Goal: Task Accomplishment & Management: Manage account settings

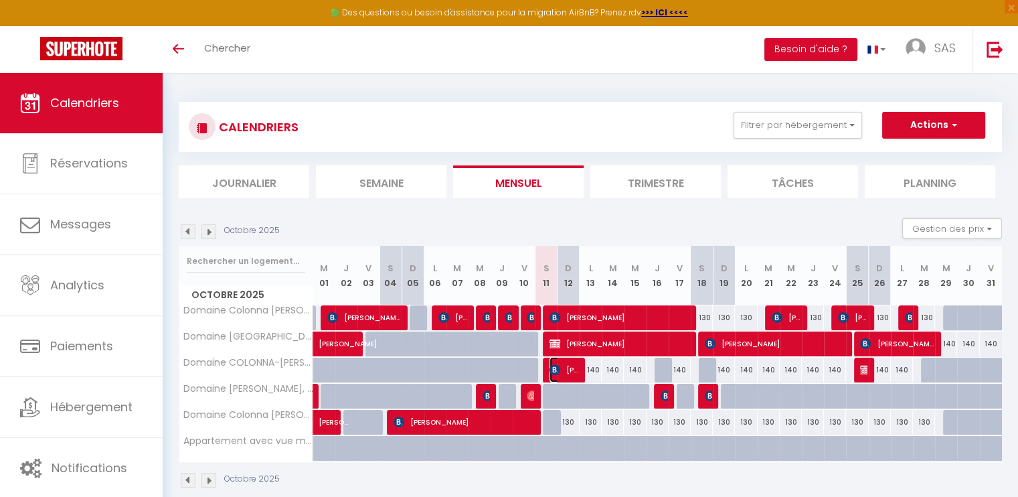
click at [564, 362] on span "[PERSON_NAME]" at bounding box center [563, 369] width 29 height 25
select select "OK"
select select "KO"
select select "0"
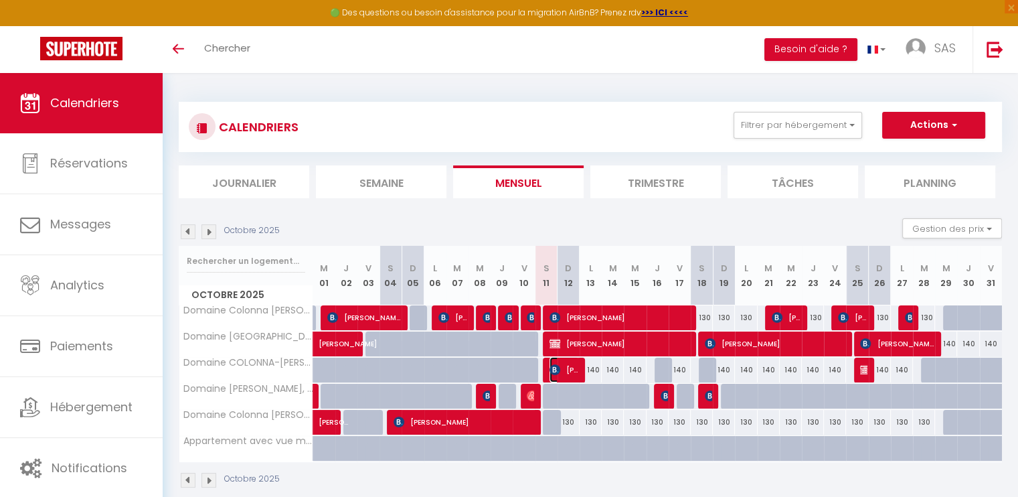
select select "1"
select select
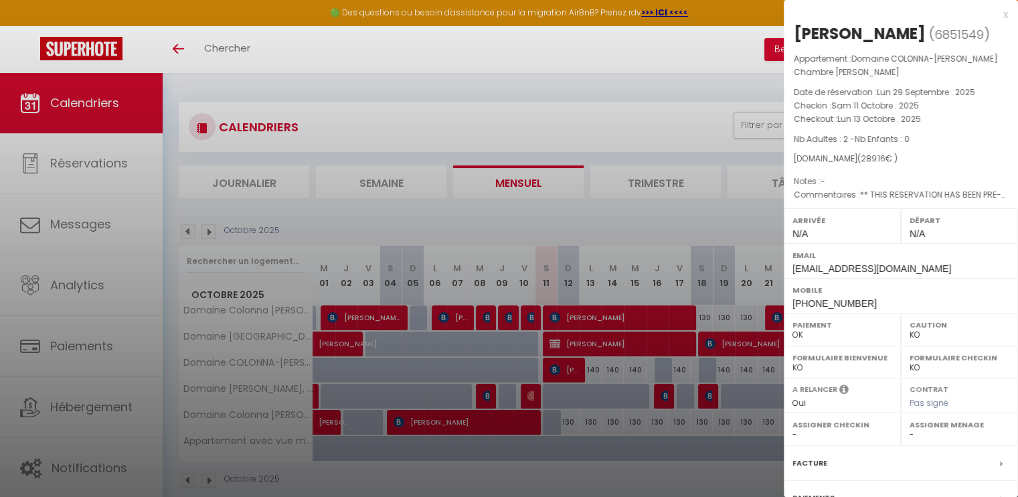
click at [485, 41] on div at bounding box center [509, 248] width 1018 height 497
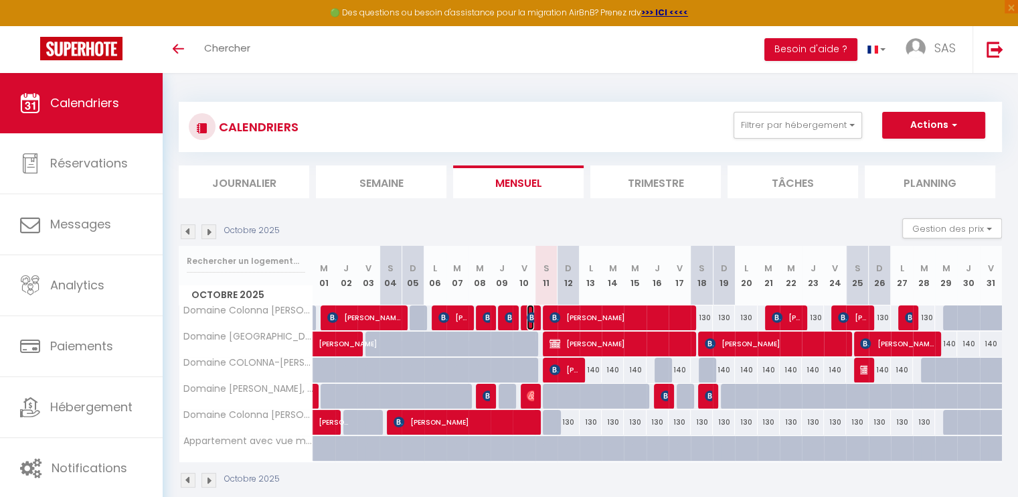
click at [530, 309] on span "[PERSON_NAME]" at bounding box center [530, 317] width 7 height 25
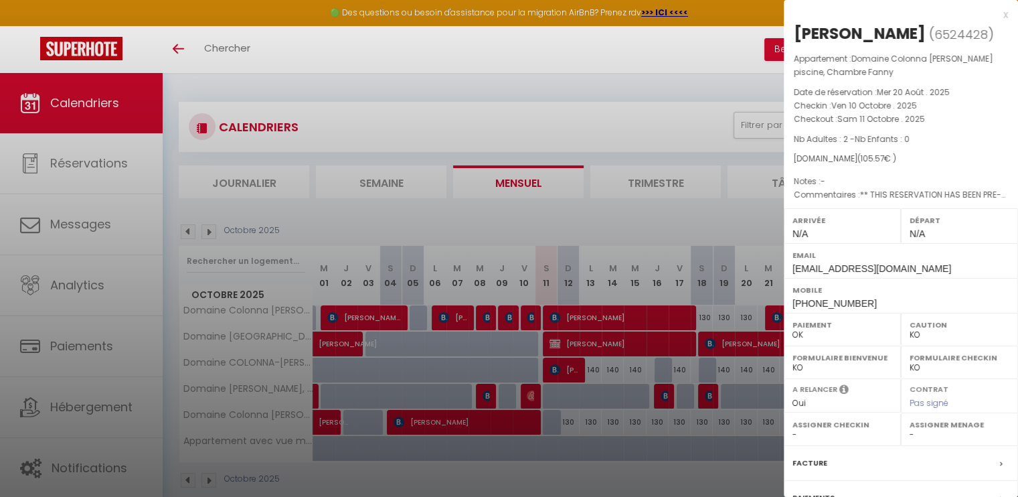
click at [531, 319] on div at bounding box center [509, 248] width 1018 height 497
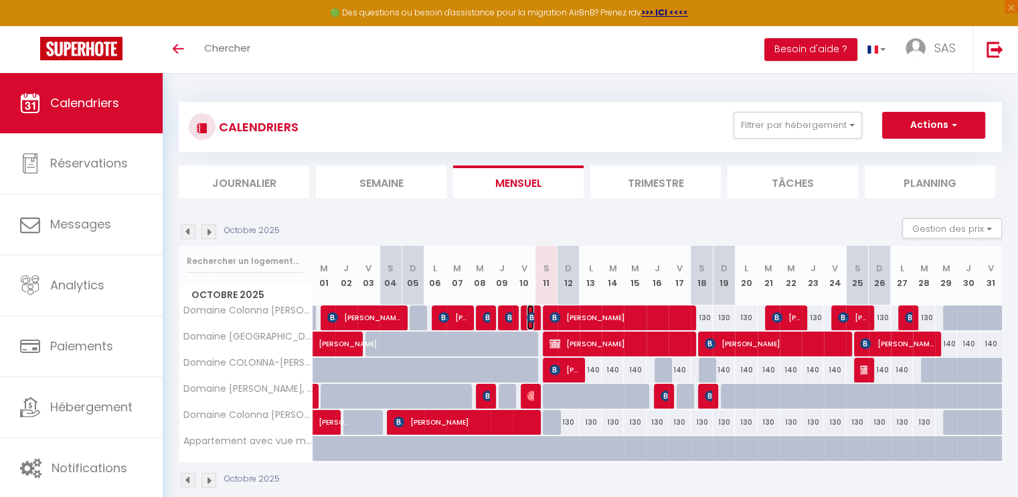
click at [531, 319] on img at bounding box center [532, 317] width 11 height 11
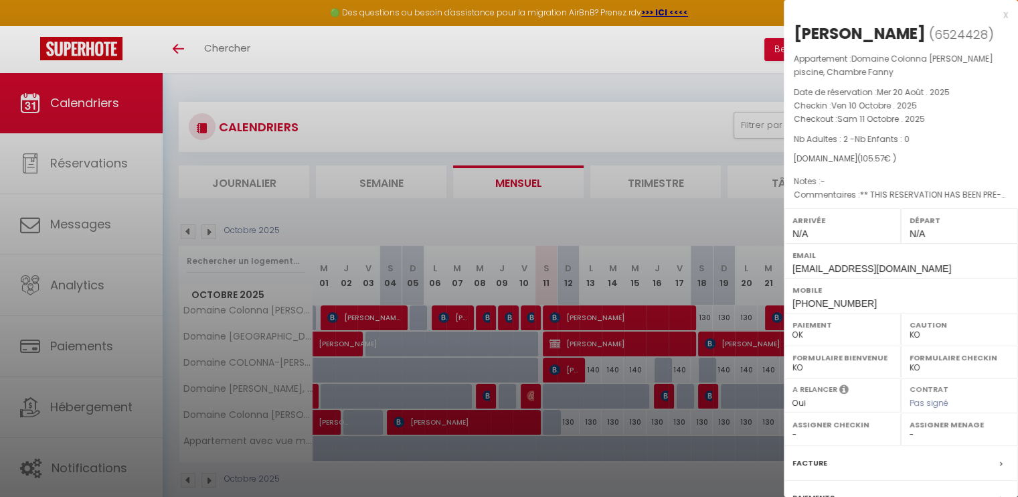
click at [527, 397] on div at bounding box center [509, 248] width 1018 height 497
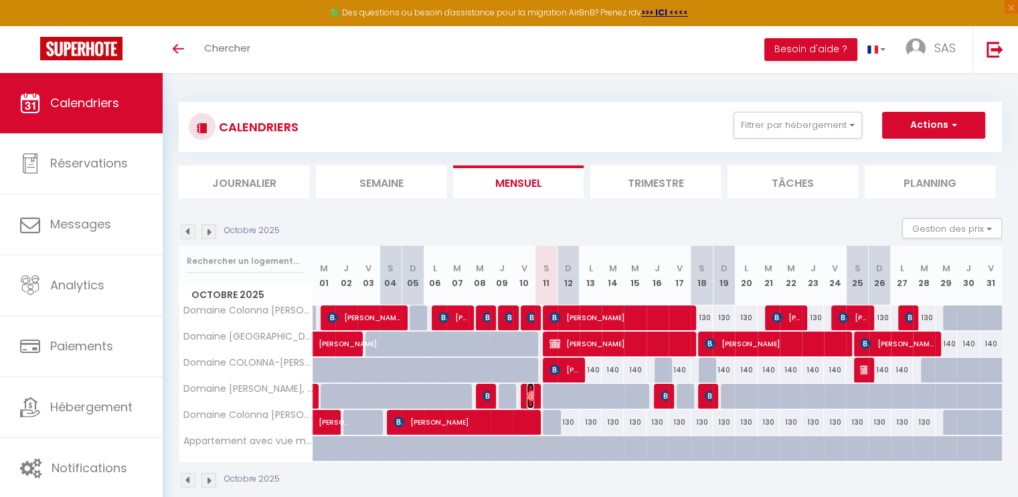
click at [527, 397] on img at bounding box center [532, 395] width 11 height 11
select select "OK"
